Goal: Obtain resource: Obtain resource

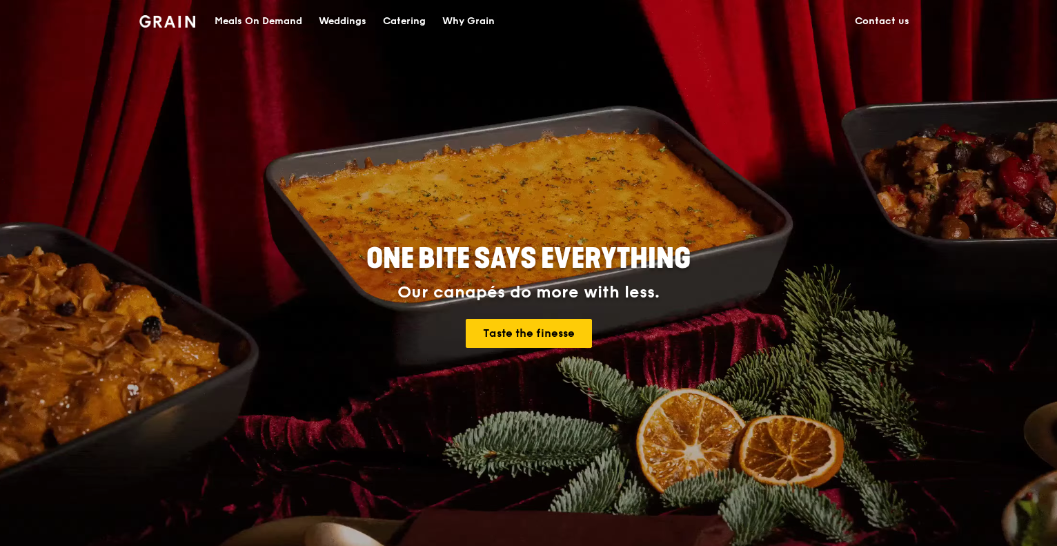
click at [402, 16] on div "Catering" at bounding box center [404, 21] width 43 height 41
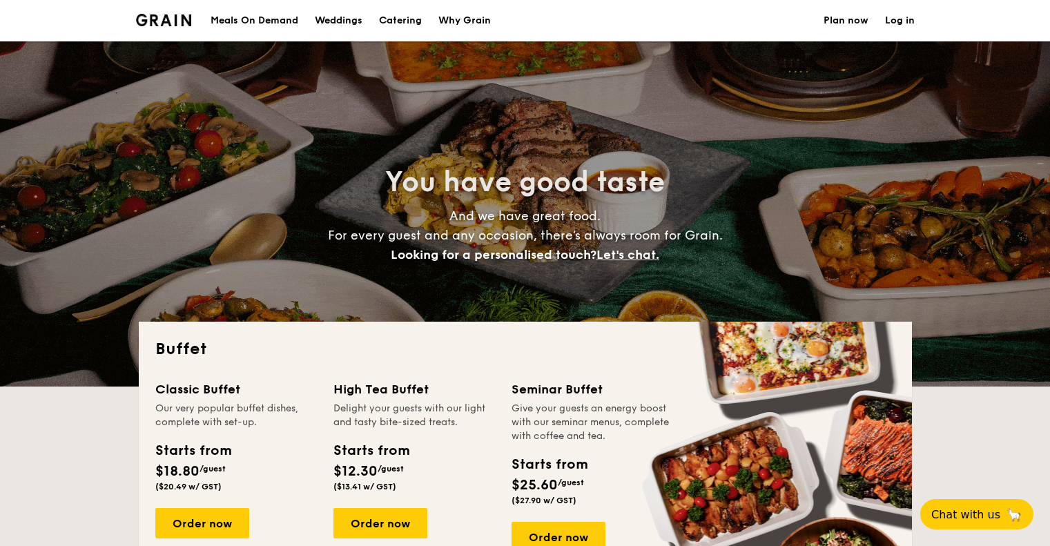
select select
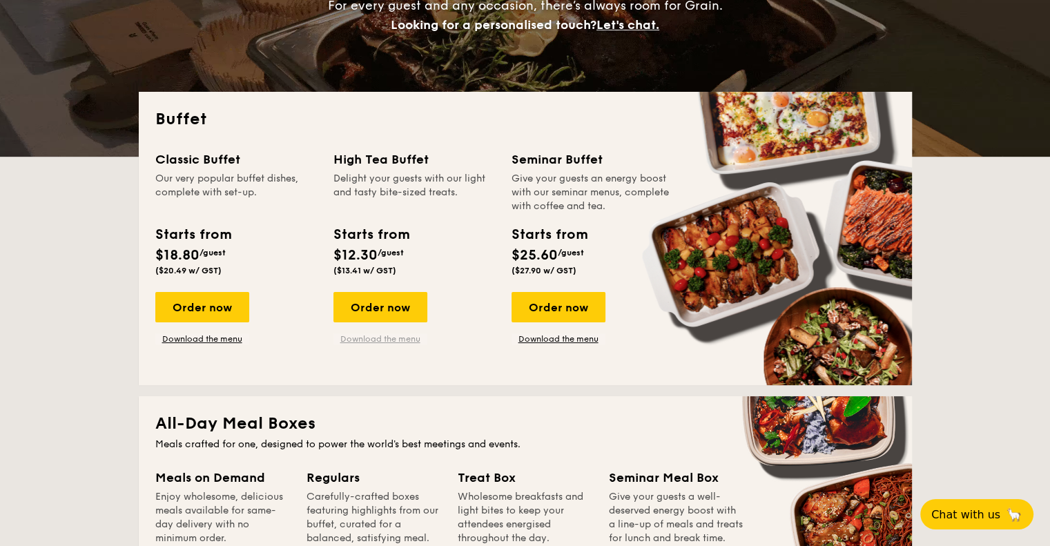
click at [389, 340] on link "Download the menu" at bounding box center [380, 338] width 94 height 11
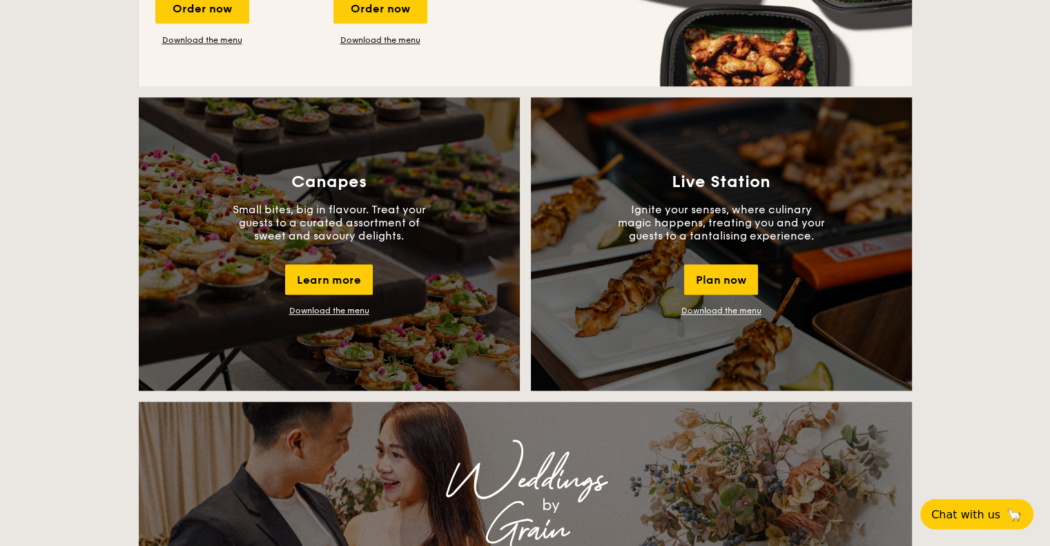
scroll to position [1150, 0]
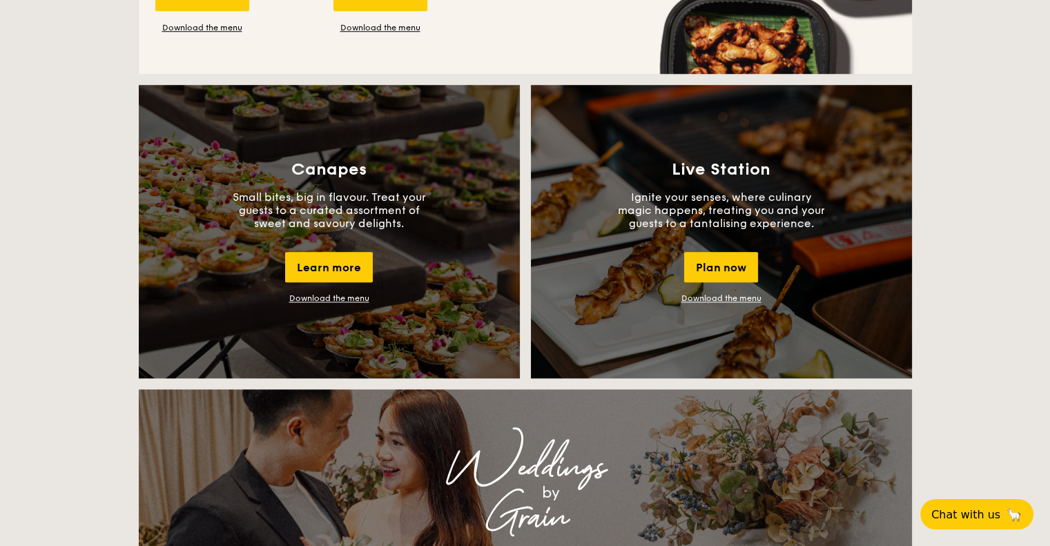
click at [342, 295] on link "Download the menu" at bounding box center [329, 298] width 80 height 10
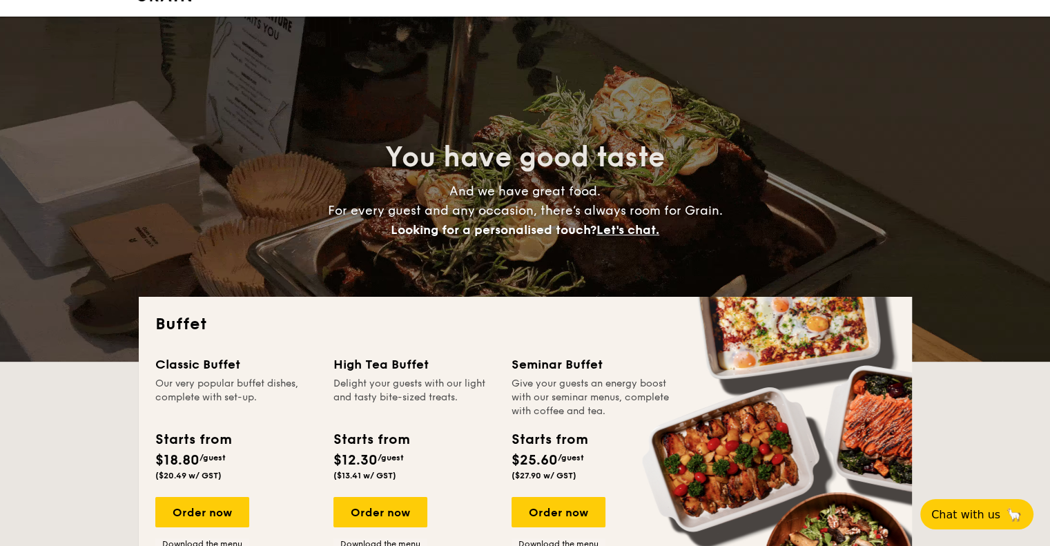
scroll to position [0, 0]
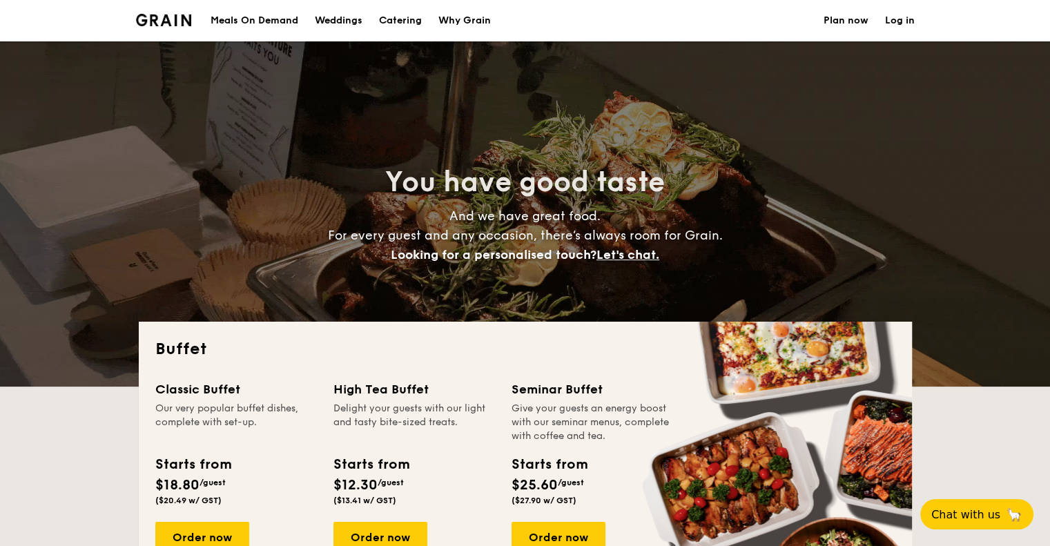
click at [266, 19] on div "Meals On Demand" at bounding box center [255, 20] width 88 height 41
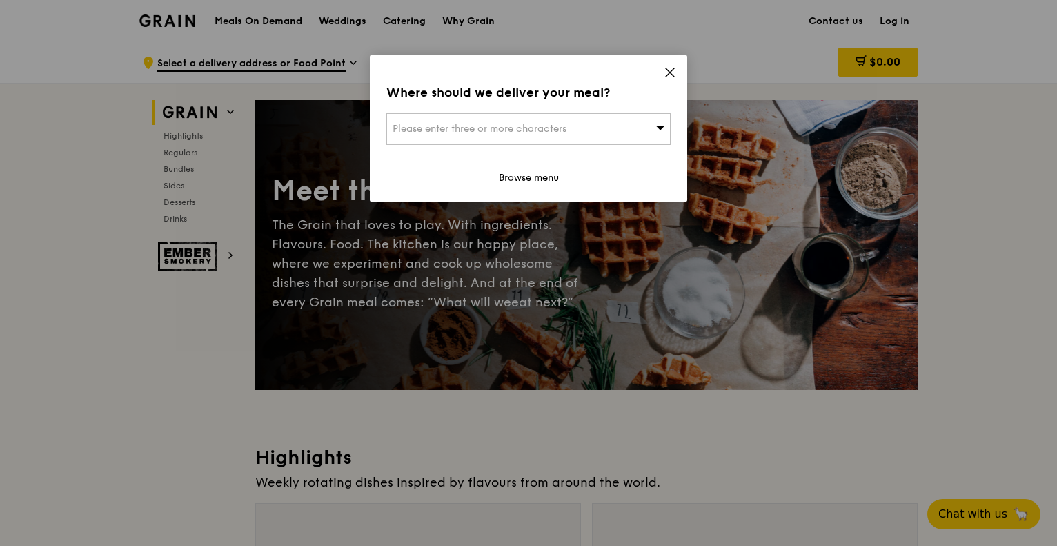
click at [673, 76] on icon at bounding box center [670, 72] width 8 height 8
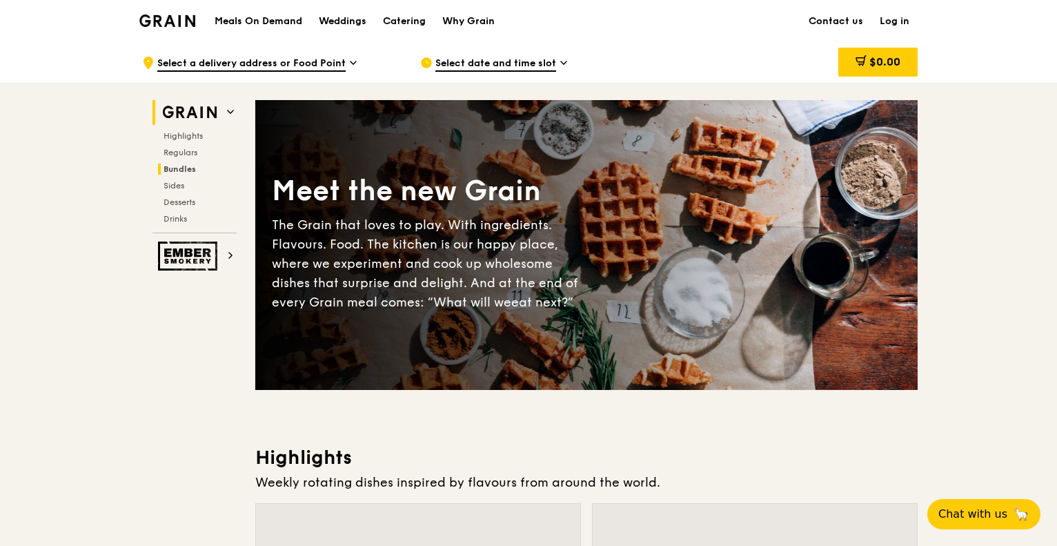
click at [187, 164] on span "Bundles" at bounding box center [180, 169] width 32 height 10
click at [401, 18] on div "Catering" at bounding box center [404, 21] width 43 height 41
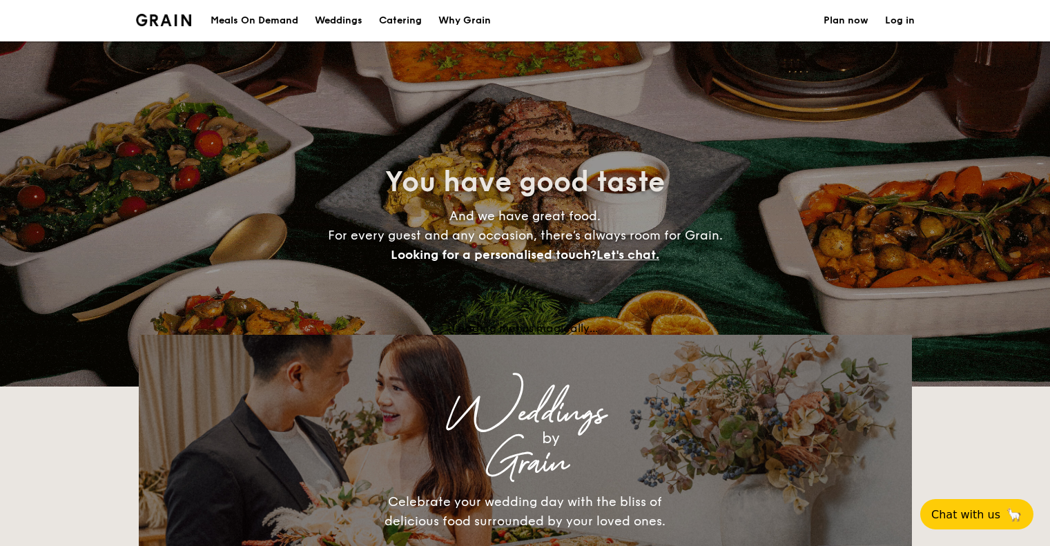
select select
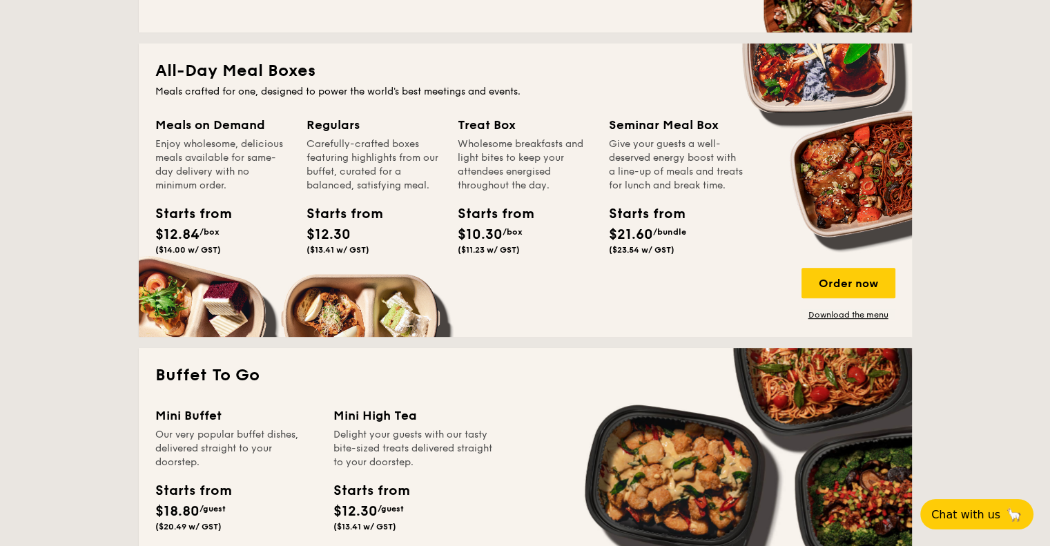
scroll to position [805, 0]
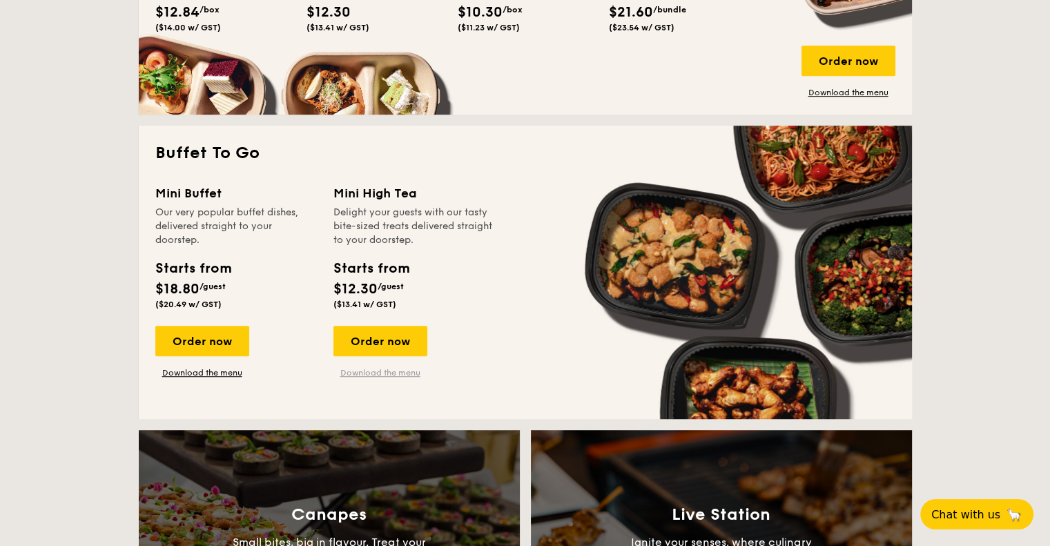
click at [388, 369] on link "Download the menu" at bounding box center [380, 372] width 94 height 11
